Goal: Transaction & Acquisition: Register for event/course

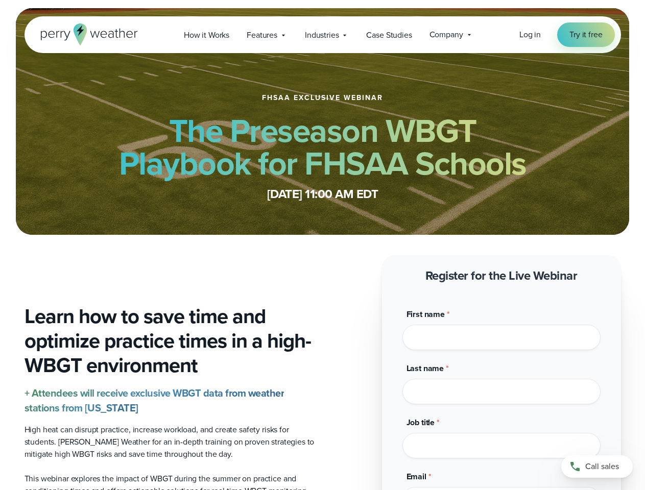
click at [322, 35] on span "Industries" at bounding box center [322, 35] width 34 height 12
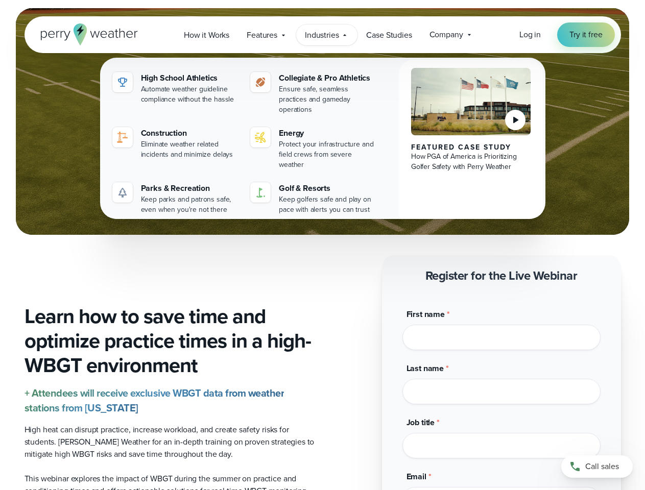
click at [502, 379] on div "Last name *" at bounding box center [502, 384] width 198 height 42
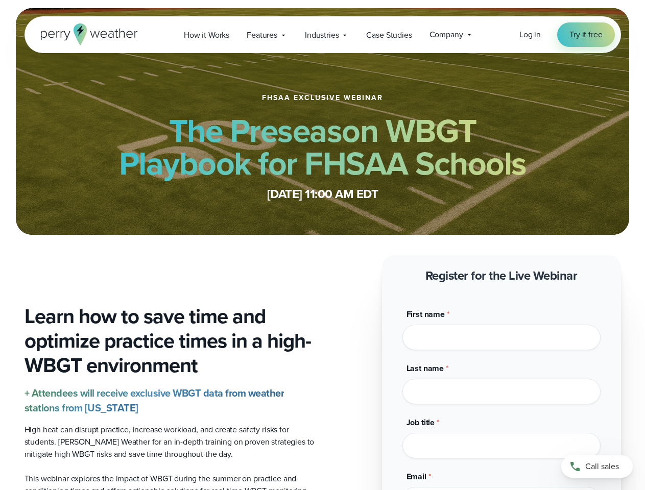
click at [322, 35] on span "Industries" at bounding box center [322, 35] width 34 height 12
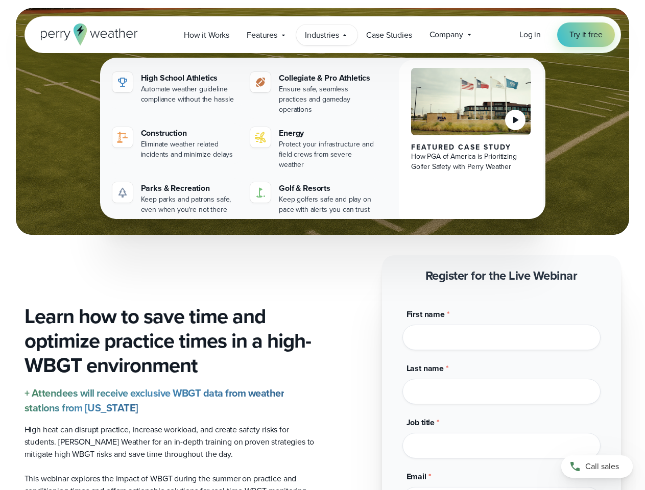
click at [502, 379] on div "Last name *" at bounding box center [502, 384] width 198 height 42
